Goal: Complete application form

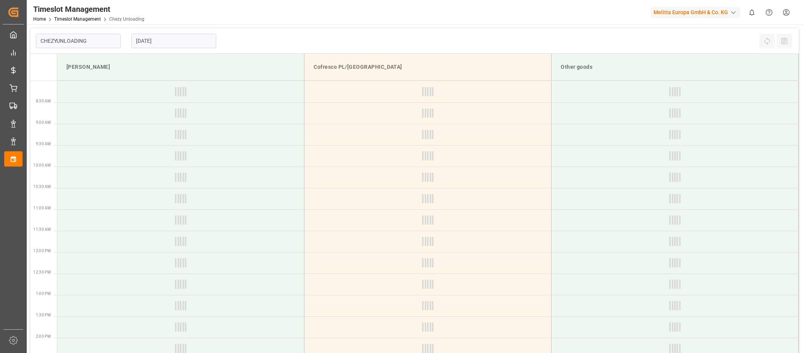
type input "Chezy Unloading"
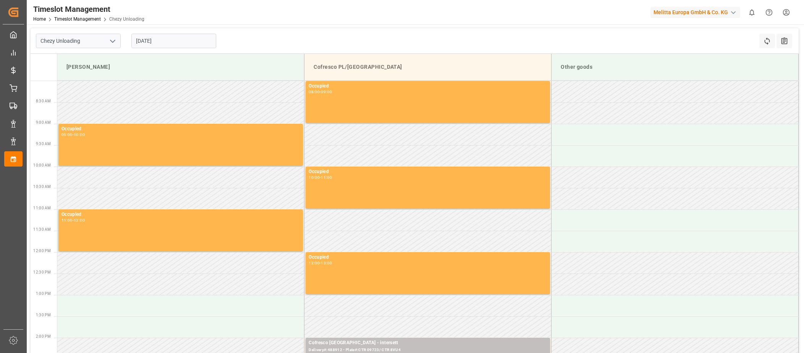
click at [144, 41] on input "[DATE]" at bounding box center [173, 41] width 85 height 15
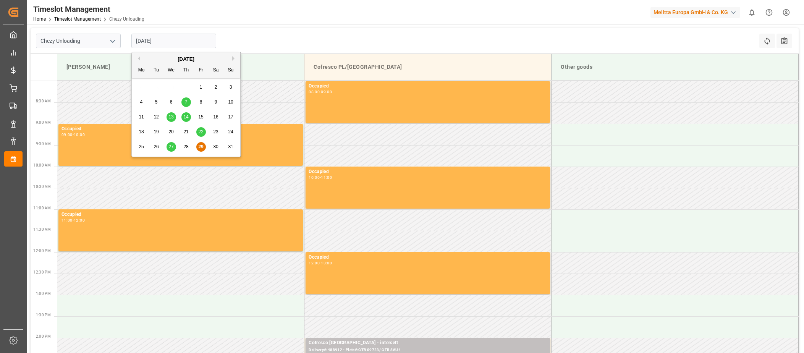
click at [233, 59] on button "Next Month" at bounding box center [234, 58] width 5 height 5
click at [173, 86] on div "3" at bounding box center [172, 87] width 10 height 9
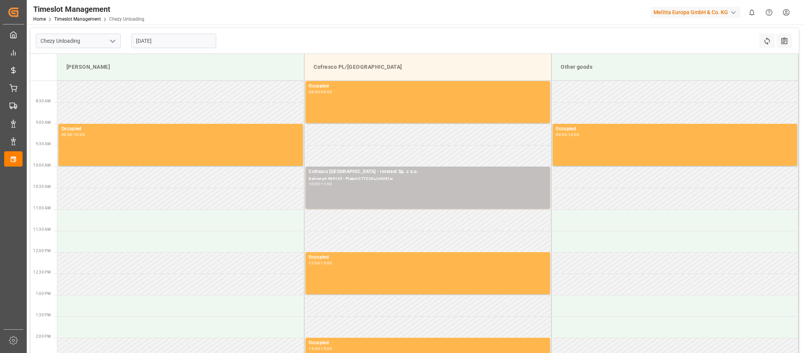
click at [144, 42] on input "[DATE]" at bounding box center [173, 41] width 85 height 15
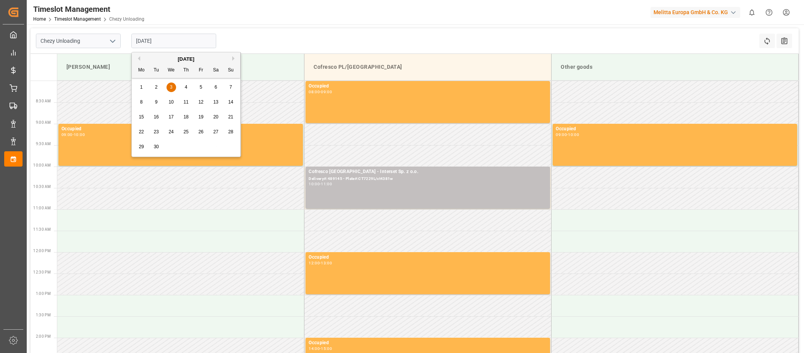
click at [185, 85] on span "4" at bounding box center [186, 86] width 3 height 5
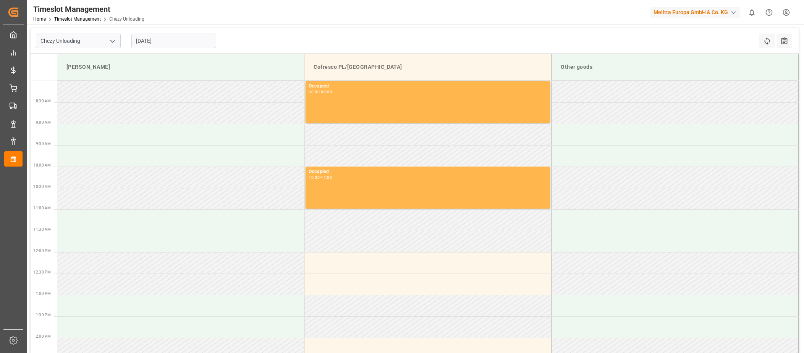
click at [141, 39] on input "[DATE]" at bounding box center [173, 41] width 85 height 15
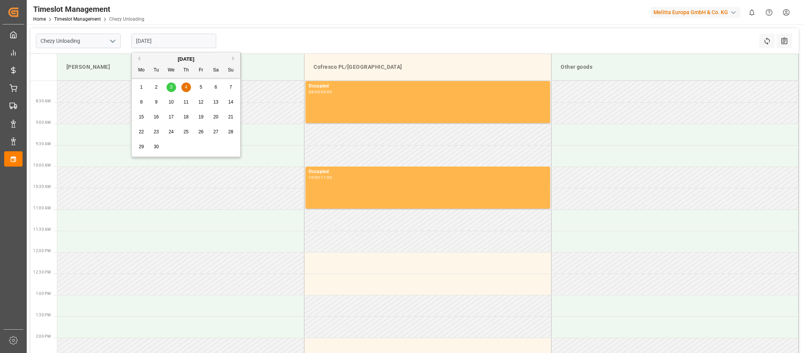
click at [172, 104] on span "10" at bounding box center [171, 101] width 5 height 5
type input "[DATE]"
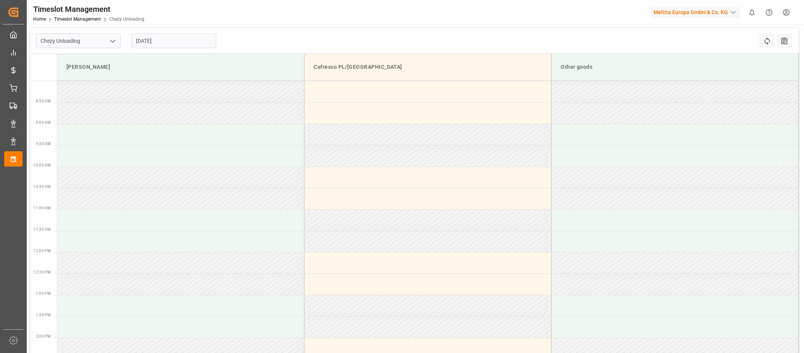
click at [142, 42] on input "[DATE]" at bounding box center [173, 41] width 85 height 15
